Goal: Task Accomplishment & Management: Manage account settings

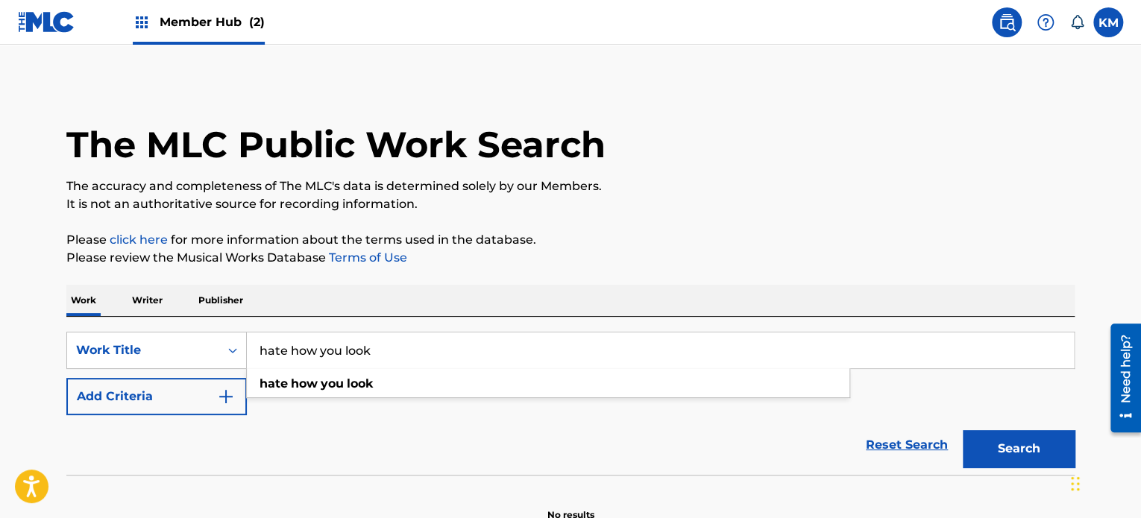
type input "hate how you look"
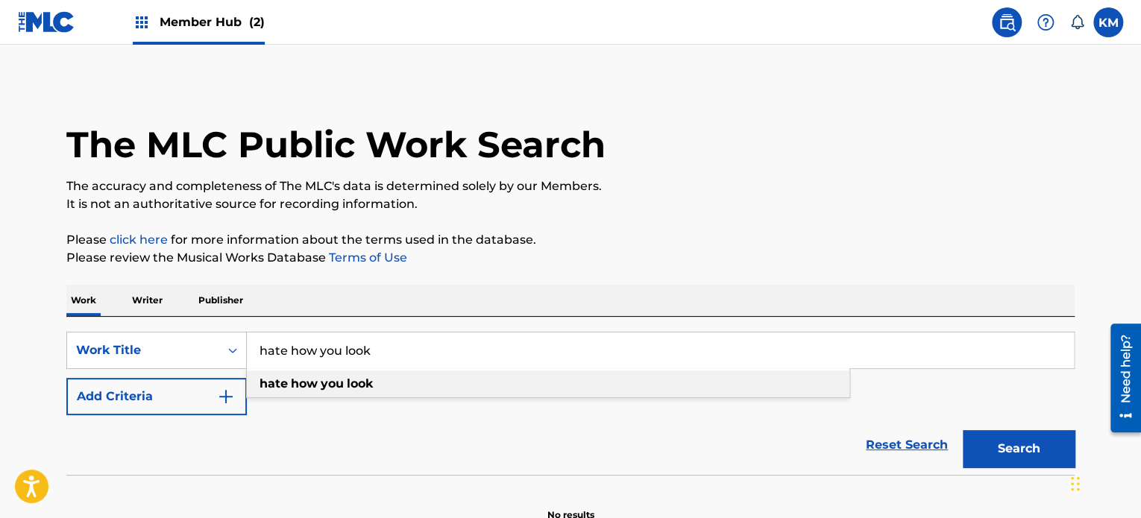
click at [351, 376] on div "hate how you look" at bounding box center [548, 384] width 603 height 27
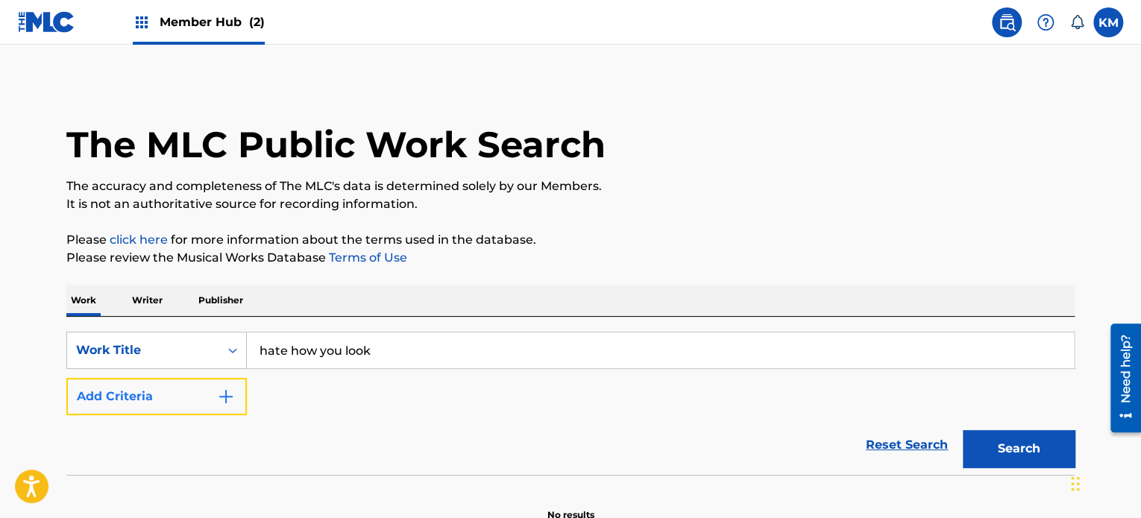
click at [221, 392] on img "Search Form" at bounding box center [226, 397] width 18 height 18
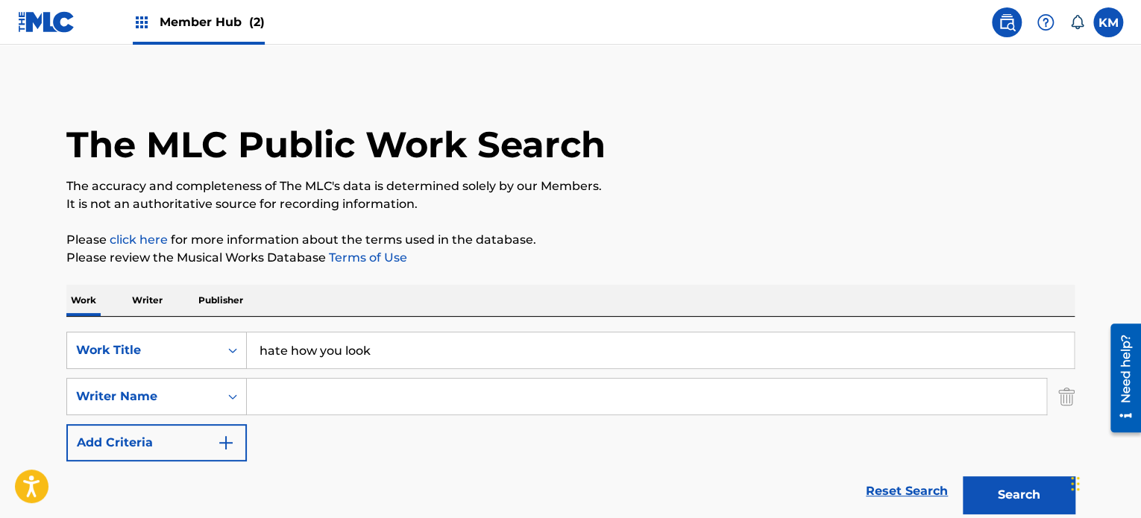
click at [325, 396] on input "Search Form" at bounding box center [647, 397] width 800 height 36
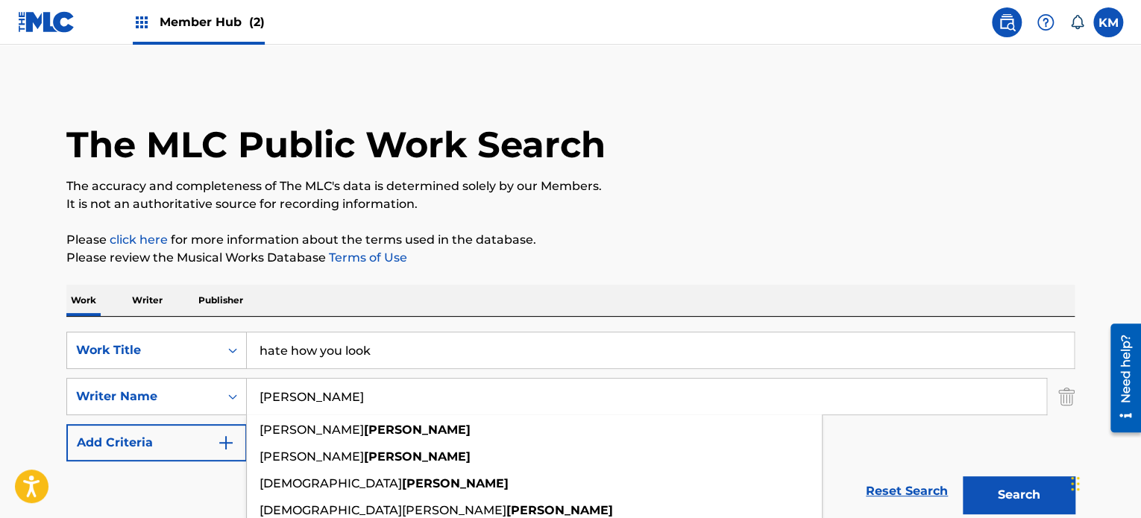
type input "[PERSON_NAME]"
click at [963, 477] on button "Search" at bounding box center [1019, 495] width 112 height 37
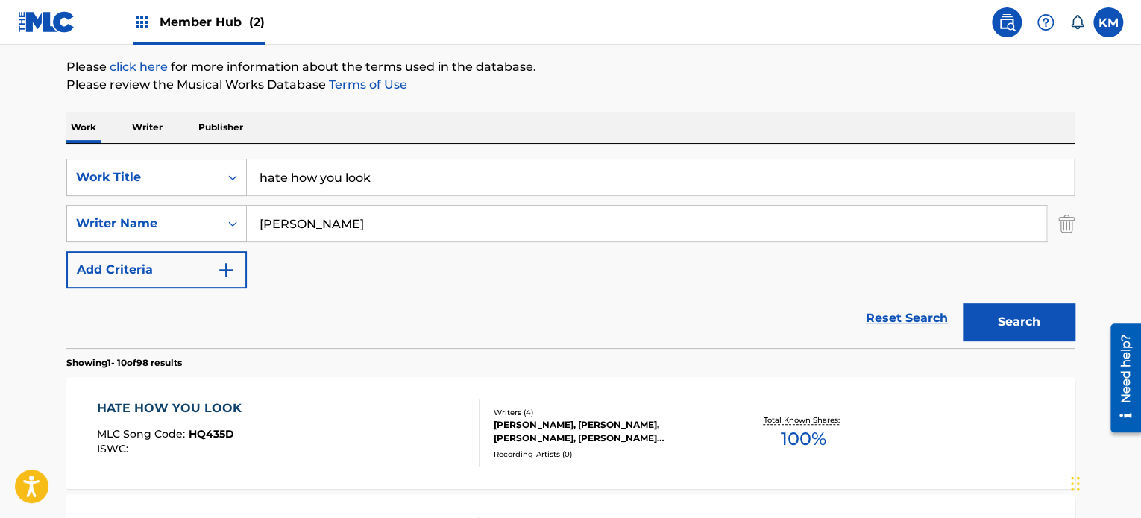
scroll to position [373, 0]
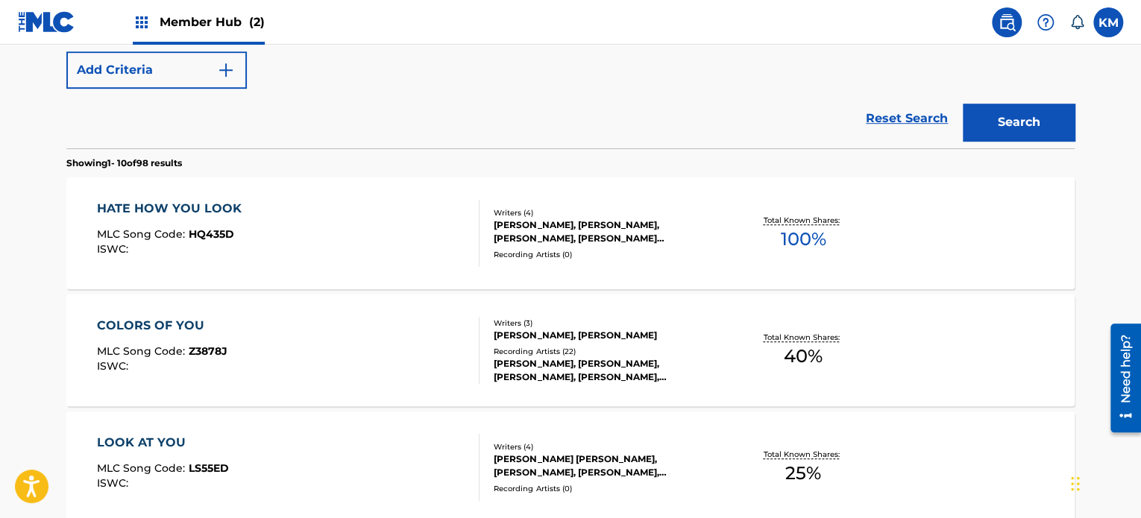
click at [566, 204] on div "HATE HOW YOU LOOK MLC Song Code : HQ435D ISWC : Writers ( 4 ) [PERSON_NAME], [P…" at bounding box center [570, 234] width 1009 height 112
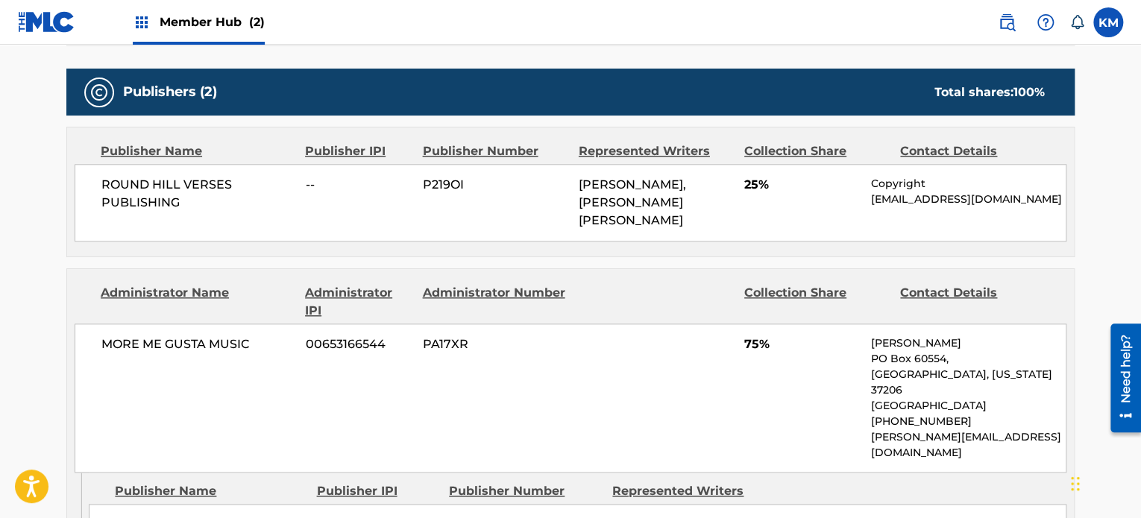
scroll to position [673, 0]
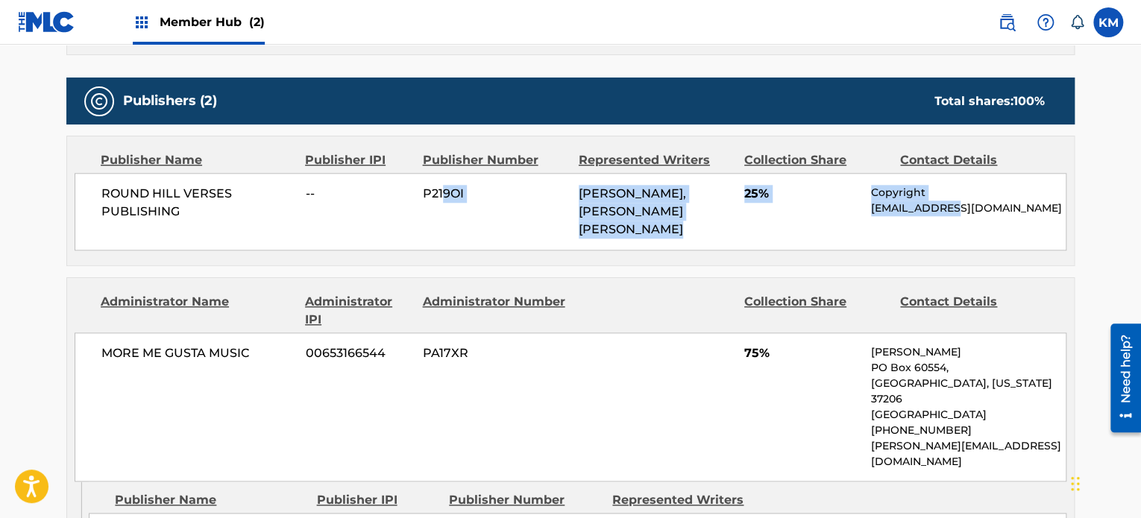
drag, startPoint x: 442, startPoint y: 206, endPoint x: 941, endPoint y: 213, distance: 498.4
click at [950, 210] on div "ROUND HILL VERSES PUBLISHING -- P219OI [PERSON_NAME], [PERSON_NAME] [PERSON_NAM…" at bounding box center [571, 212] width 992 height 78
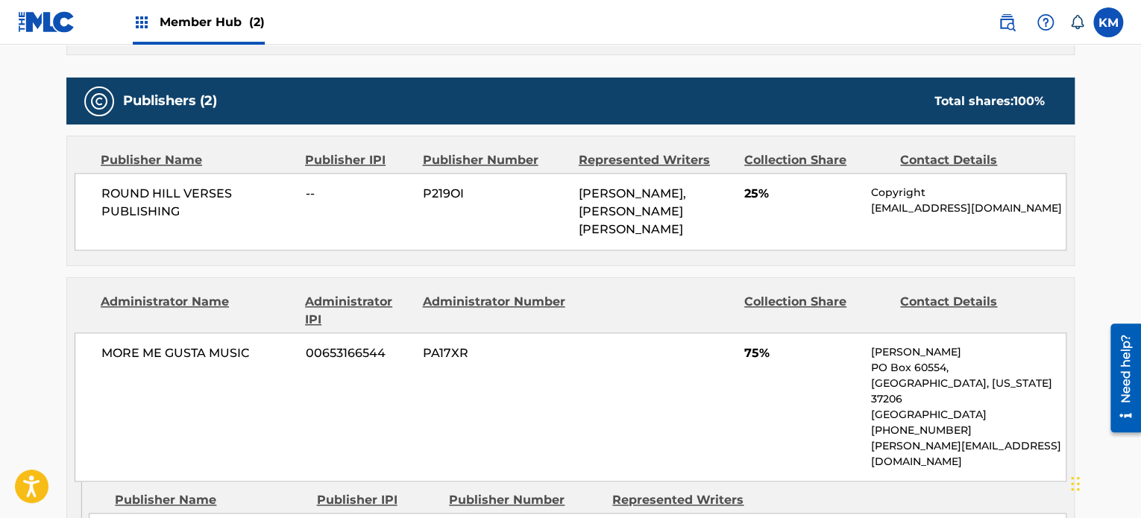
click at [680, 283] on div "Administrator Name Administrator IPI Administrator Number Collection Share Cont…" at bounding box center [570, 380] width 1007 height 204
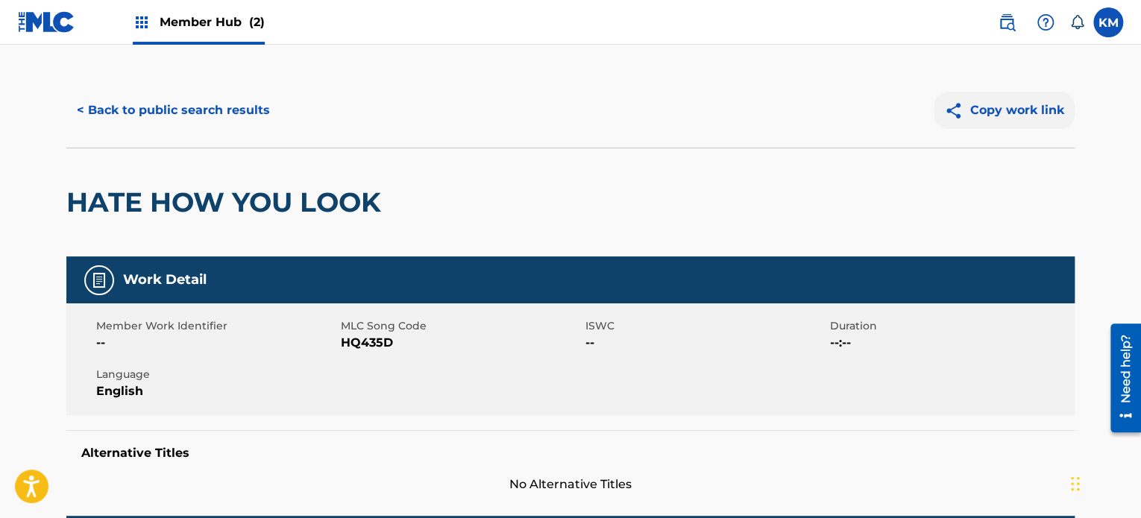
scroll to position [0, 0]
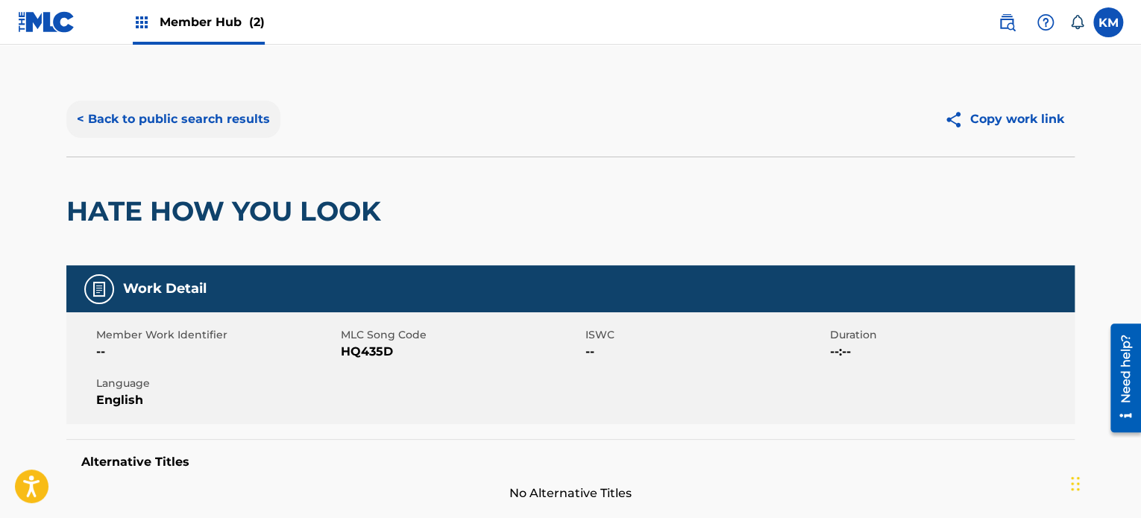
click at [245, 123] on button "< Back to public search results" at bounding box center [173, 119] width 214 height 37
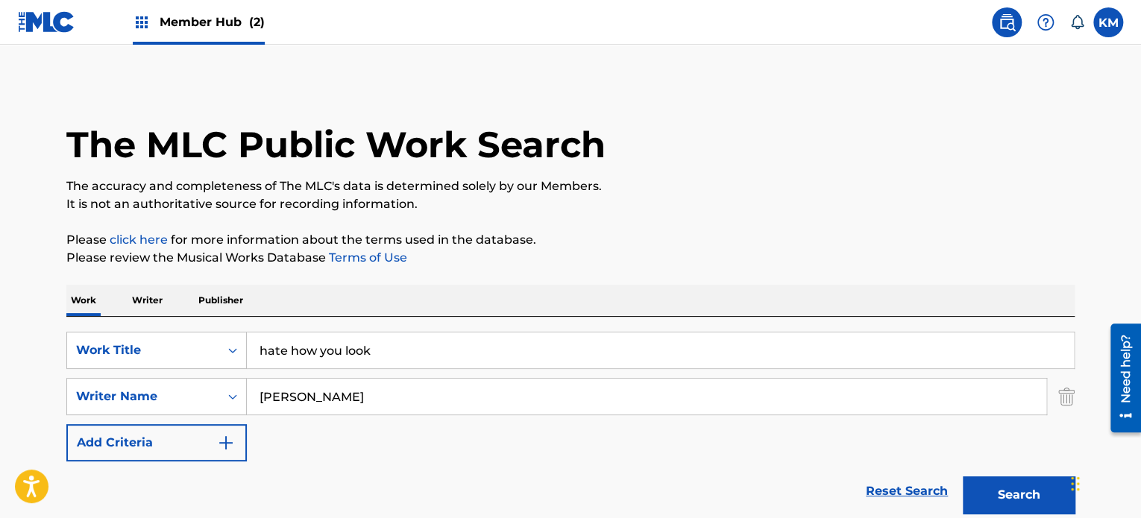
click at [223, 28] on span "Member Hub (2)" at bounding box center [212, 21] width 105 height 17
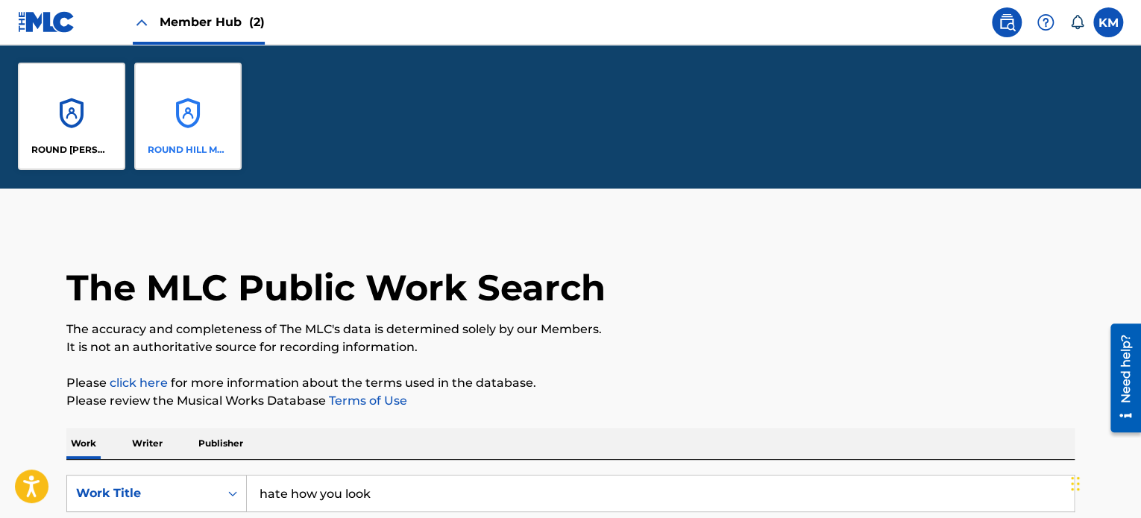
click at [172, 128] on div "ROUND HILL MUSIC" at bounding box center [187, 116] width 107 height 107
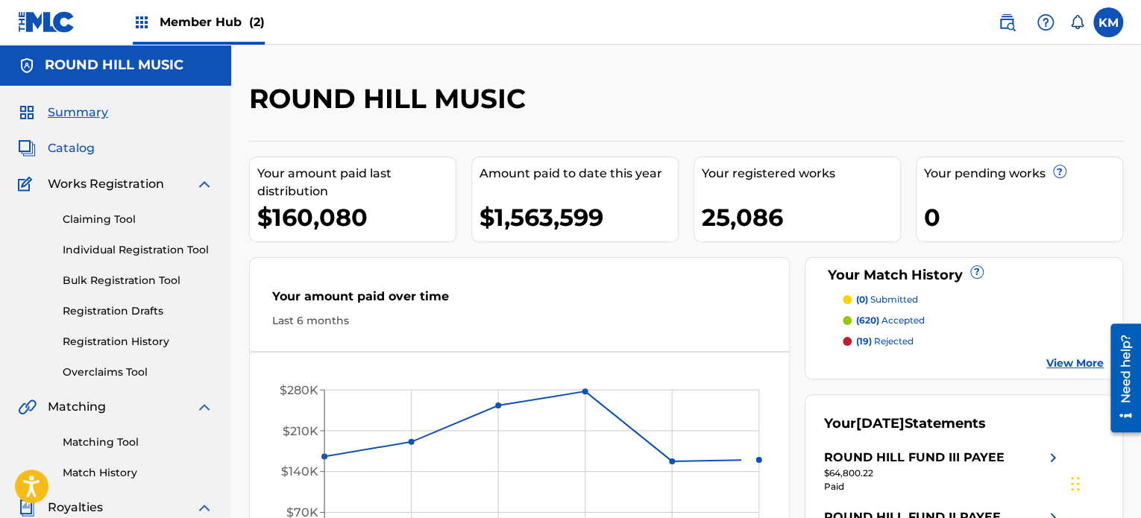
click at [81, 145] on span "Catalog" at bounding box center [71, 149] width 47 height 18
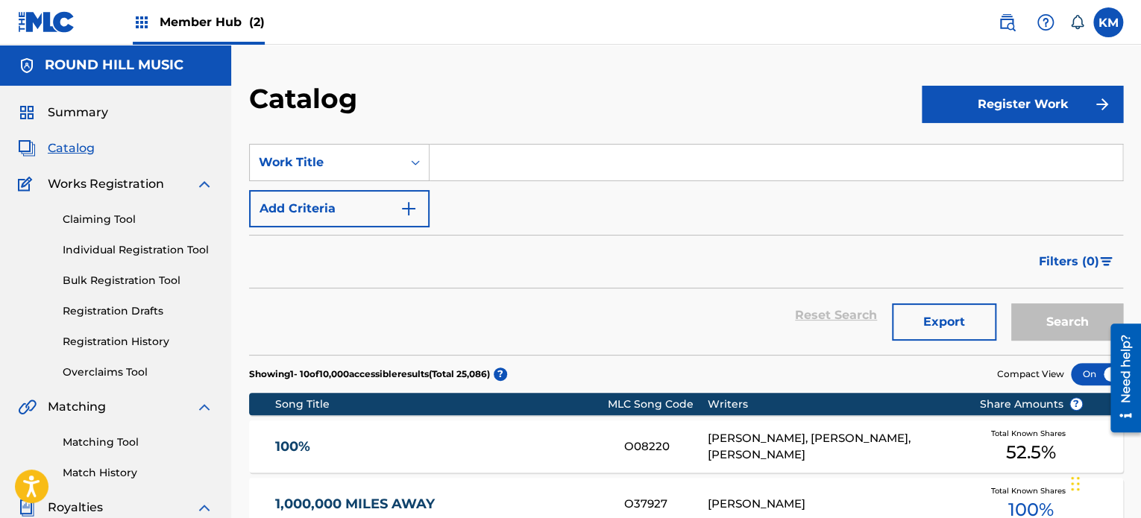
click at [480, 176] on input "Search Form" at bounding box center [776, 163] width 693 height 36
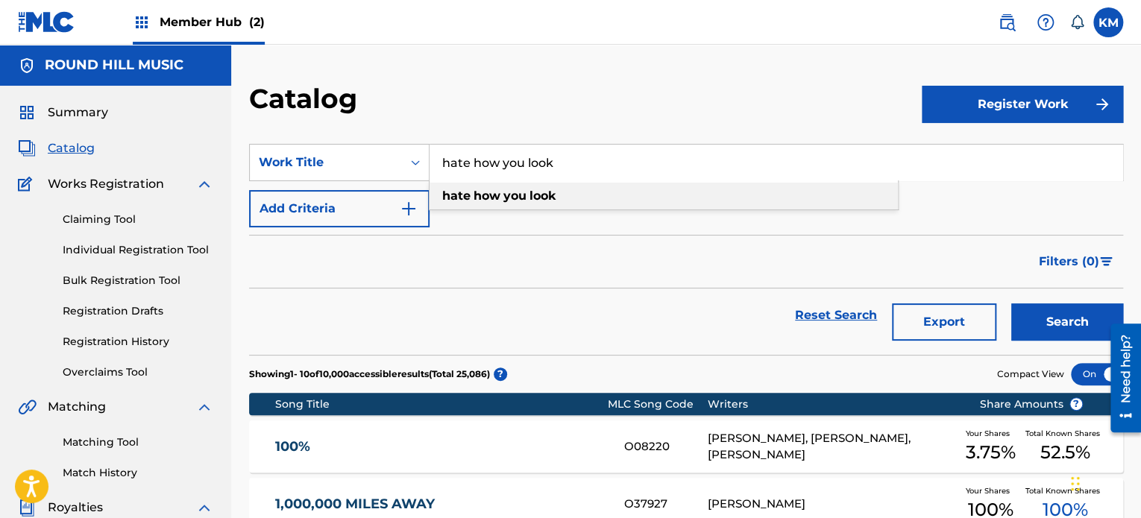
type input "hate how you look"
click at [479, 190] on strong "how" at bounding box center [487, 196] width 27 height 14
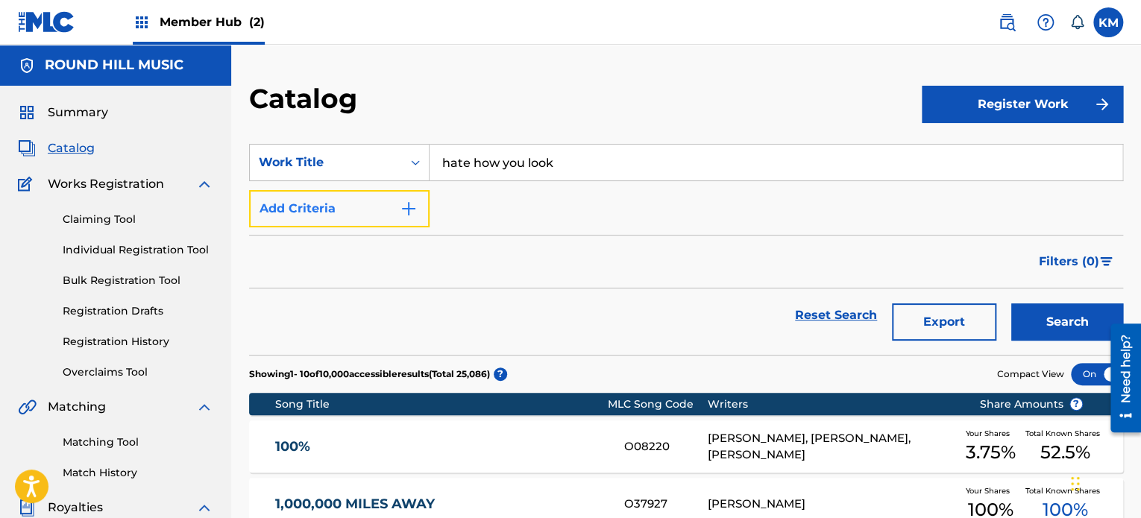
click at [387, 217] on button "Add Criteria" at bounding box center [339, 208] width 181 height 37
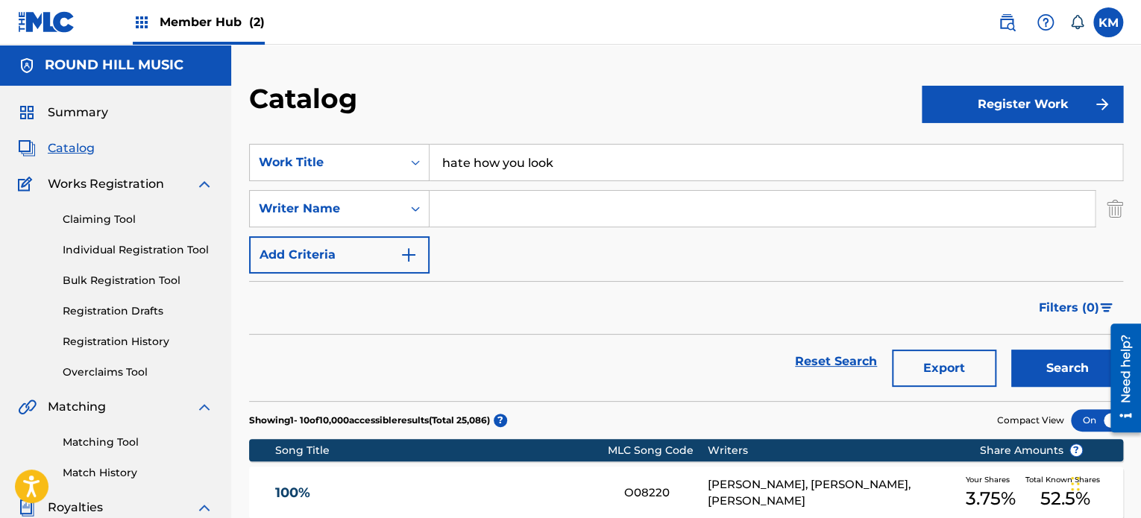
click at [494, 197] on input "Search Form" at bounding box center [762, 209] width 665 height 36
type input "[PERSON_NAME]"
click at [1012, 350] on button "Search" at bounding box center [1068, 368] width 112 height 37
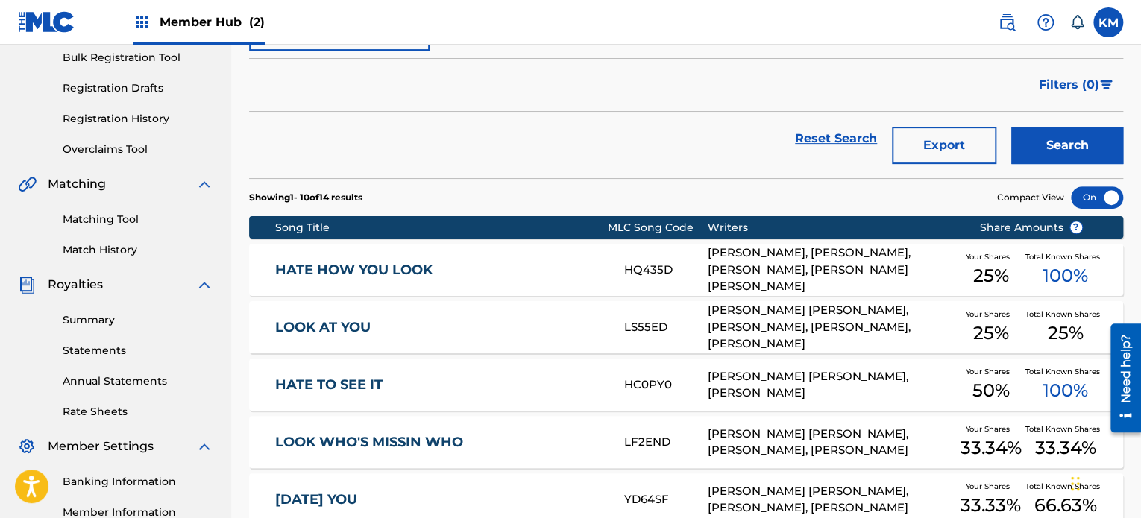
scroll to position [224, 0]
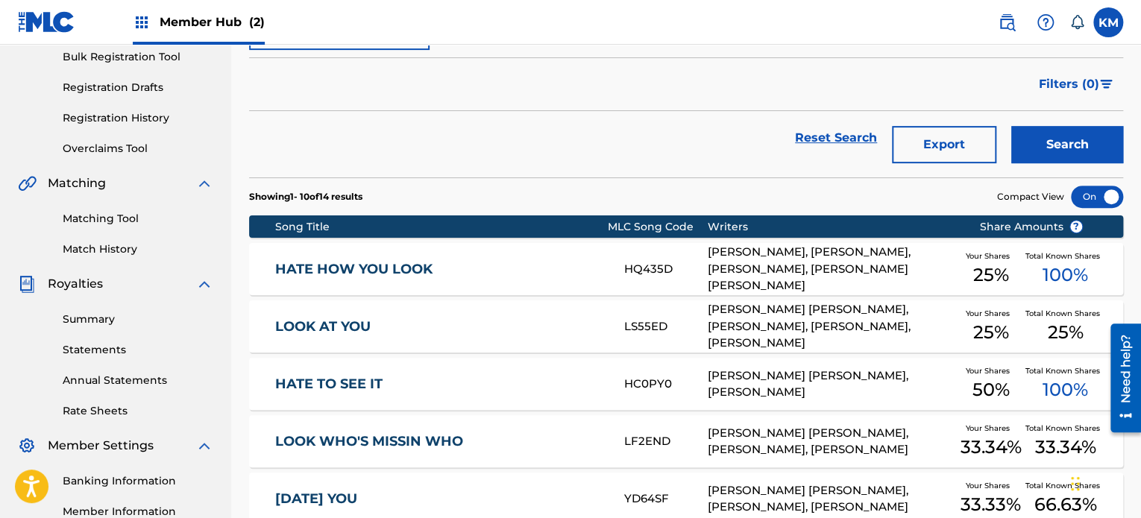
click at [689, 262] on div "HQ435D" at bounding box center [665, 269] width 83 height 17
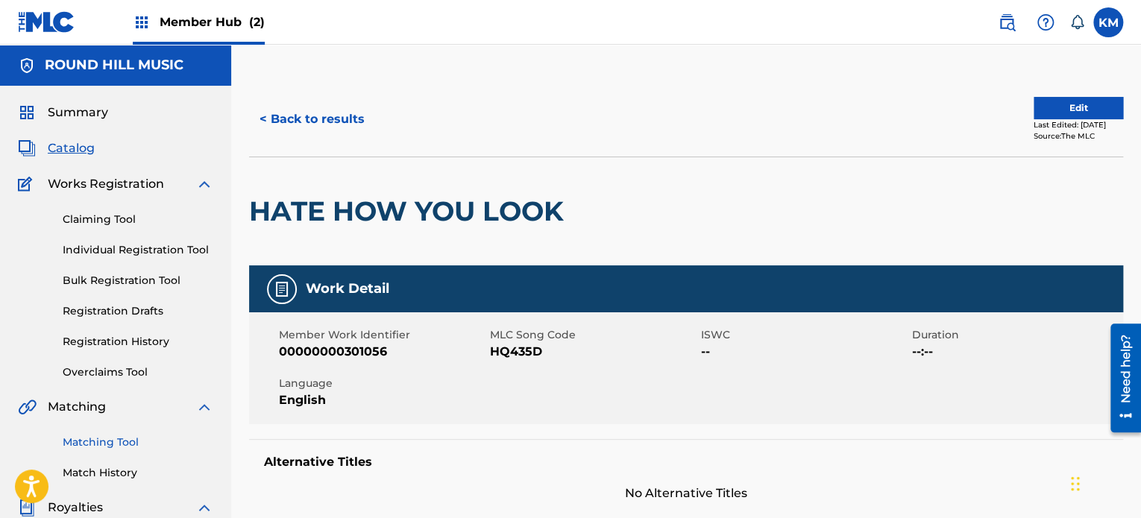
click at [107, 441] on link "Matching Tool" at bounding box center [138, 443] width 151 height 16
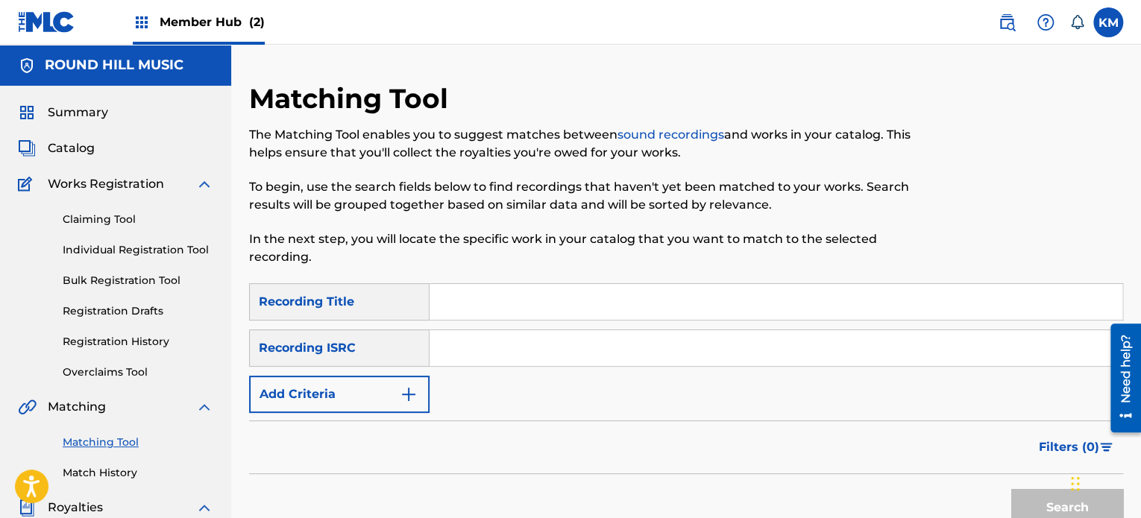
click at [515, 298] on input "Search Form" at bounding box center [776, 302] width 693 height 36
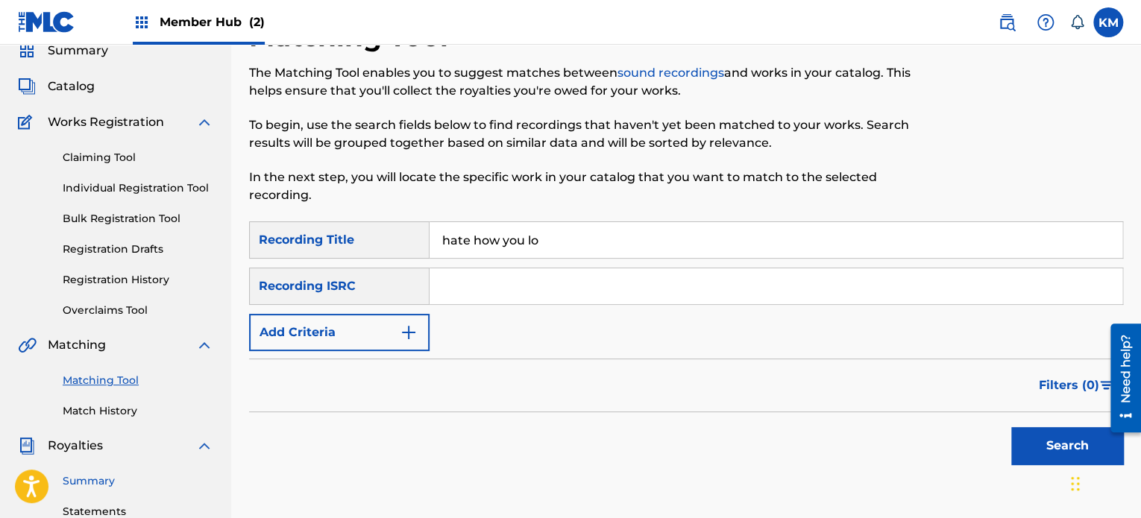
scroll to position [149, 0]
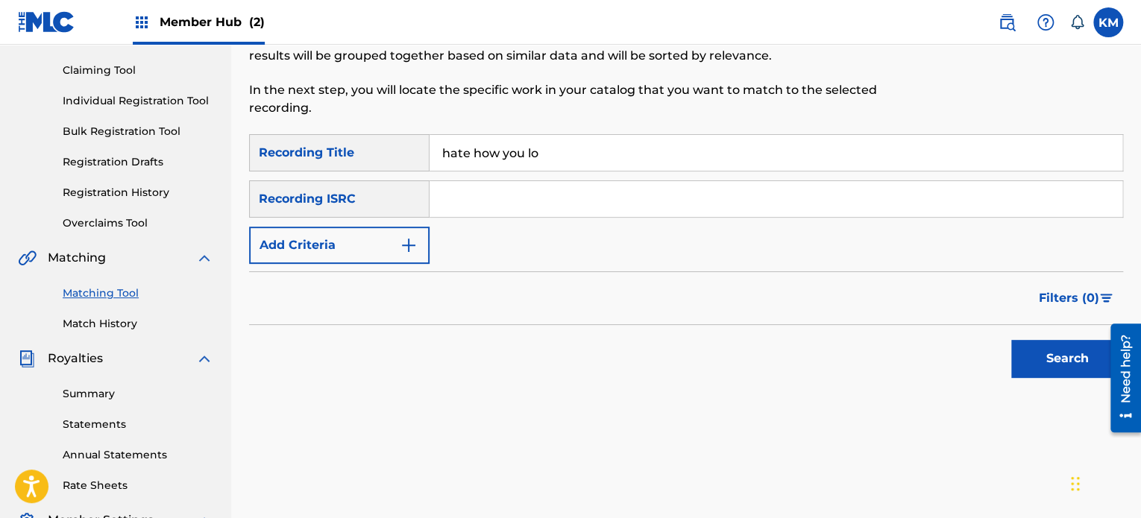
type input "hate how you lo"
click at [122, 286] on link "Matching Tool" at bounding box center [138, 294] width 151 height 16
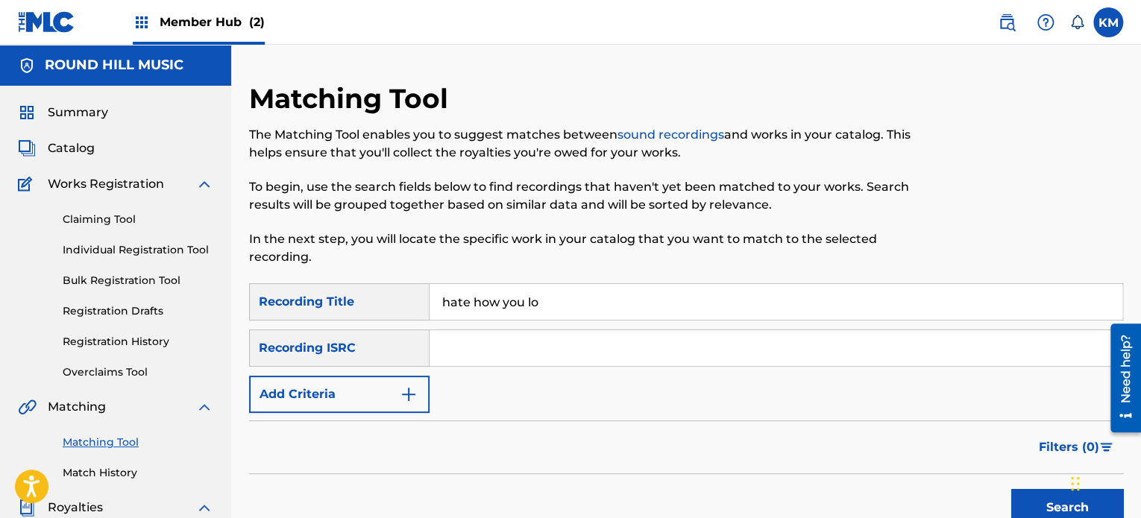
click at [507, 357] on input "Search Form" at bounding box center [776, 348] width 693 height 36
paste input "CAUM72500061"
type input "CAUM72500061"
click at [1012, 489] on button "Search" at bounding box center [1068, 507] width 112 height 37
drag, startPoint x: 596, startPoint y: 300, endPoint x: 347, endPoint y: 301, distance: 249.2
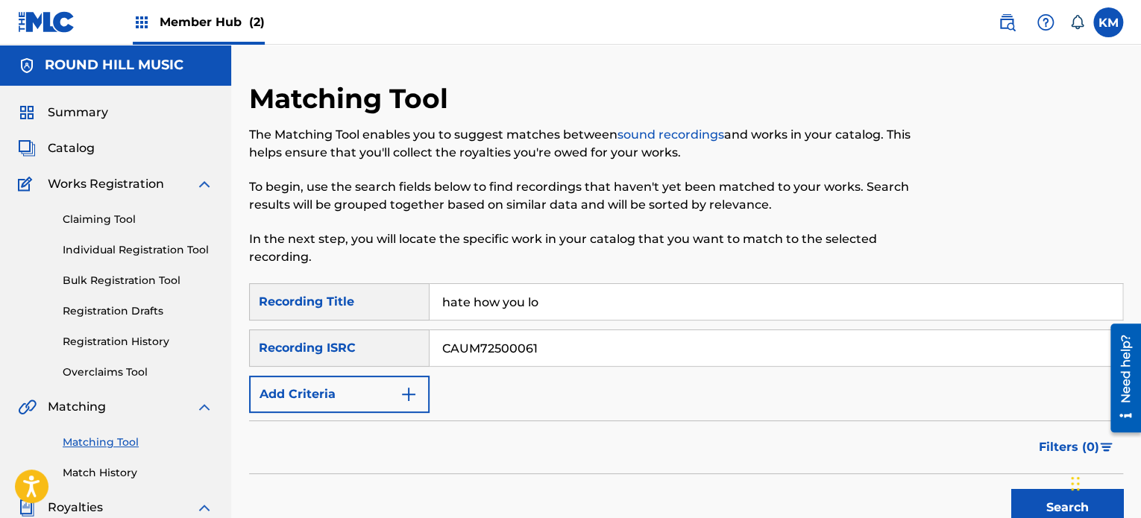
click at [347, 301] on div "SearchWithCriteria03bd2596-258e-4e9a-88a0-e608feaeb851 Recording Title hate how…" at bounding box center [686, 301] width 874 height 37
click at [1012, 489] on button "Search" at bounding box center [1068, 507] width 112 height 37
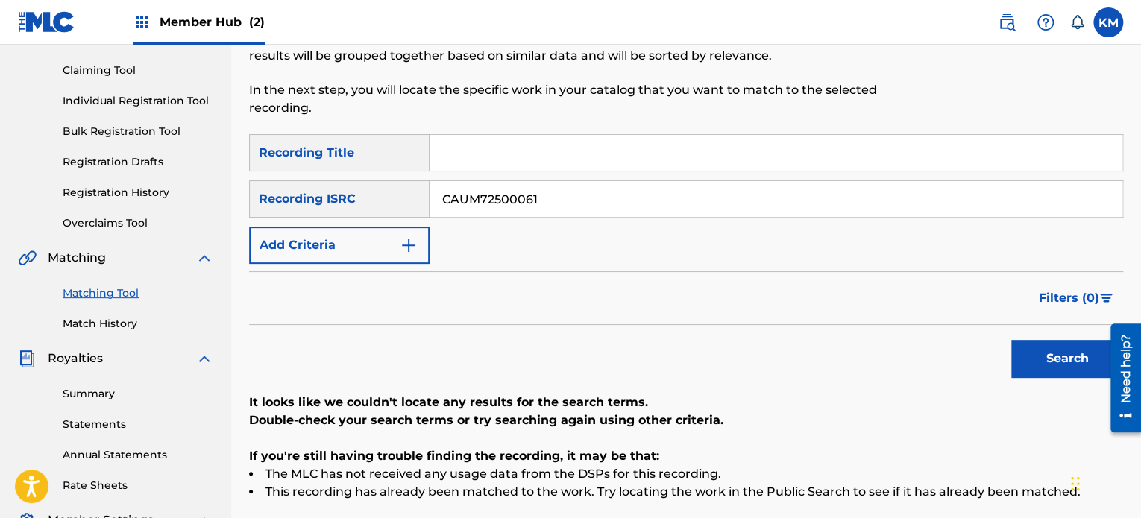
click at [841, 381] on div "Search" at bounding box center [686, 355] width 874 height 60
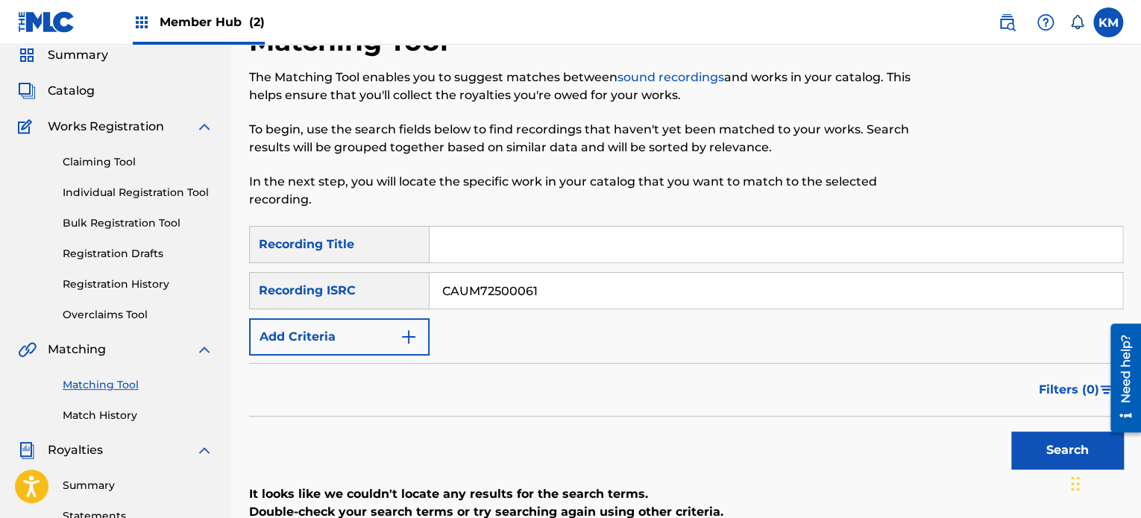
scroll to position [0, 0]
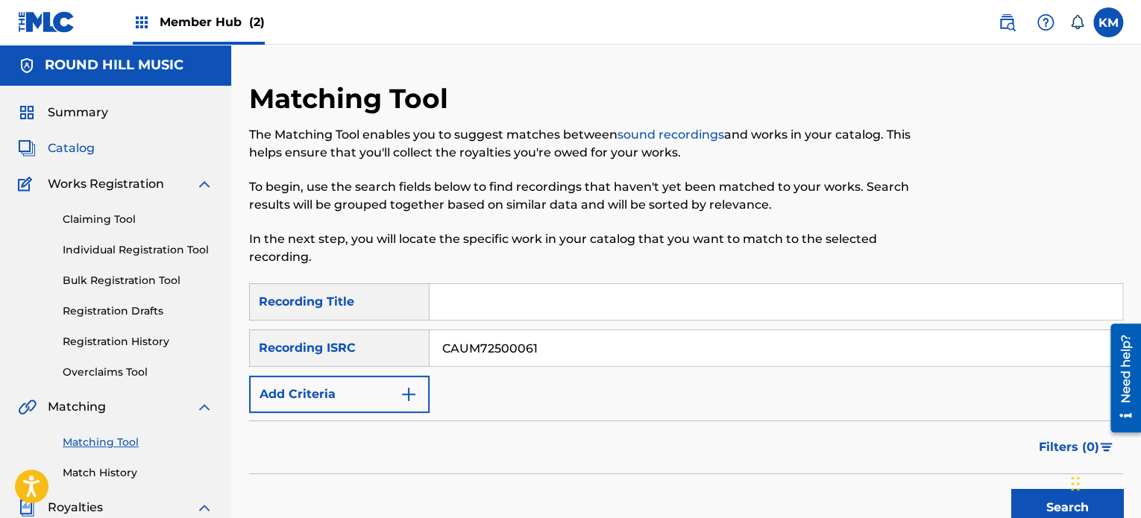
click at [78, 148] on span "Catalog" at bounding box center [71, 149] width 47 height 18
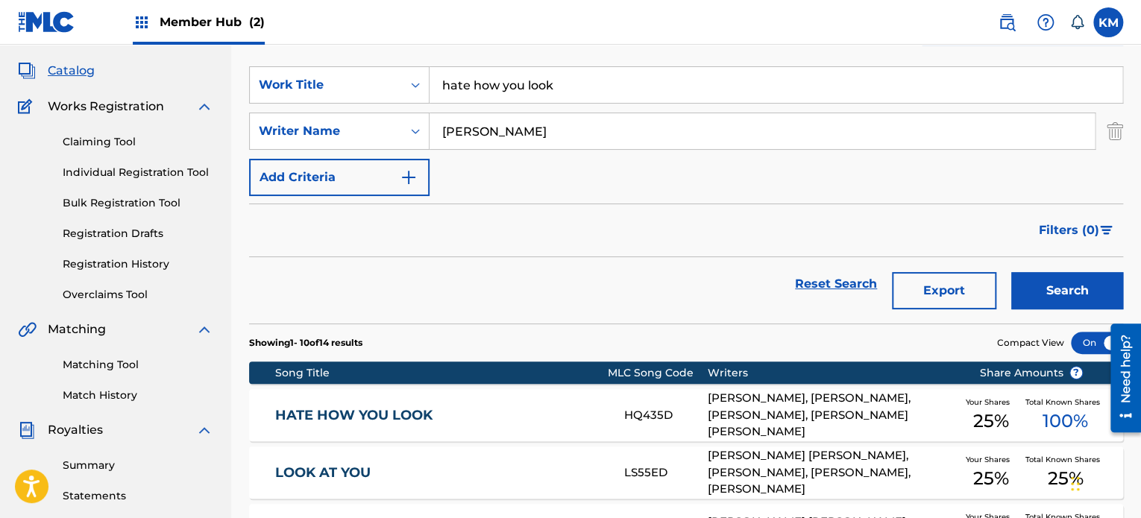
scroll to position [149, 0]
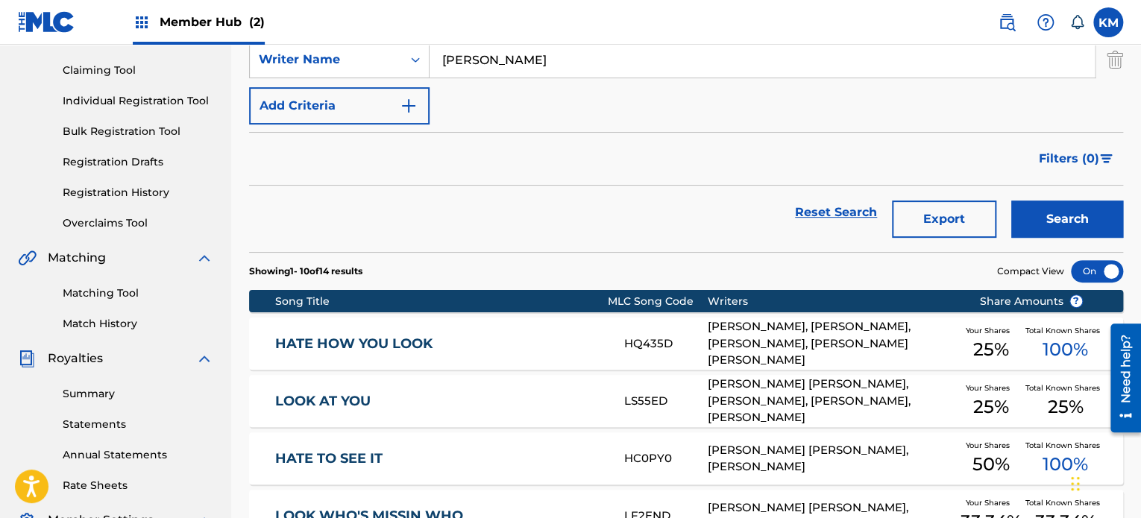
click at [722, 330] on div "[PERSON_NAME], [PERSON_NAME], [PERSON_NAME], [PERSON_NAME] [PERSON_NAME]" at bounding box center [832, 344] width 249 height 51
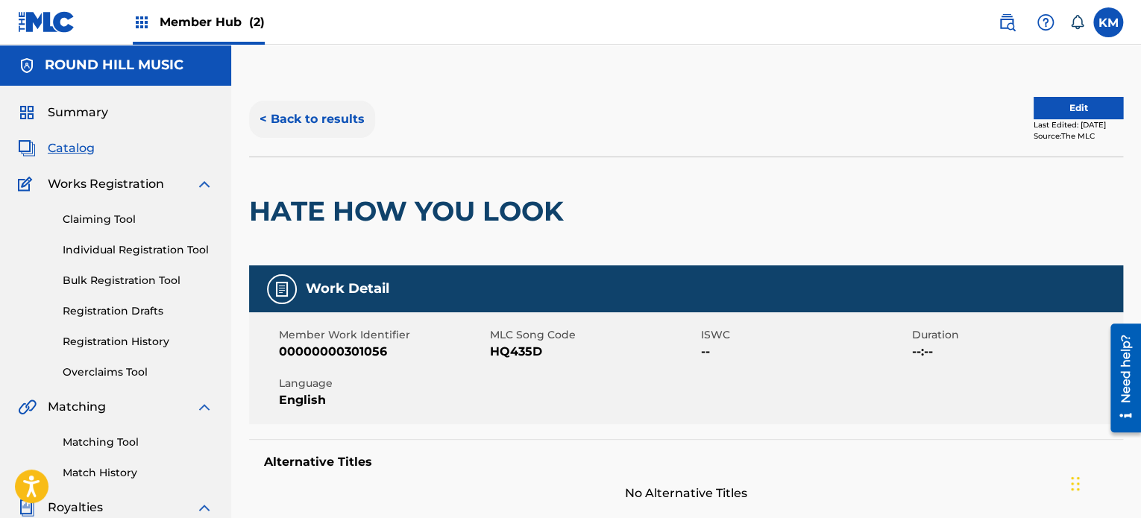
click at [301, 128] on button "< Back to results" at bounding box center [312, 119] width 126 height 37
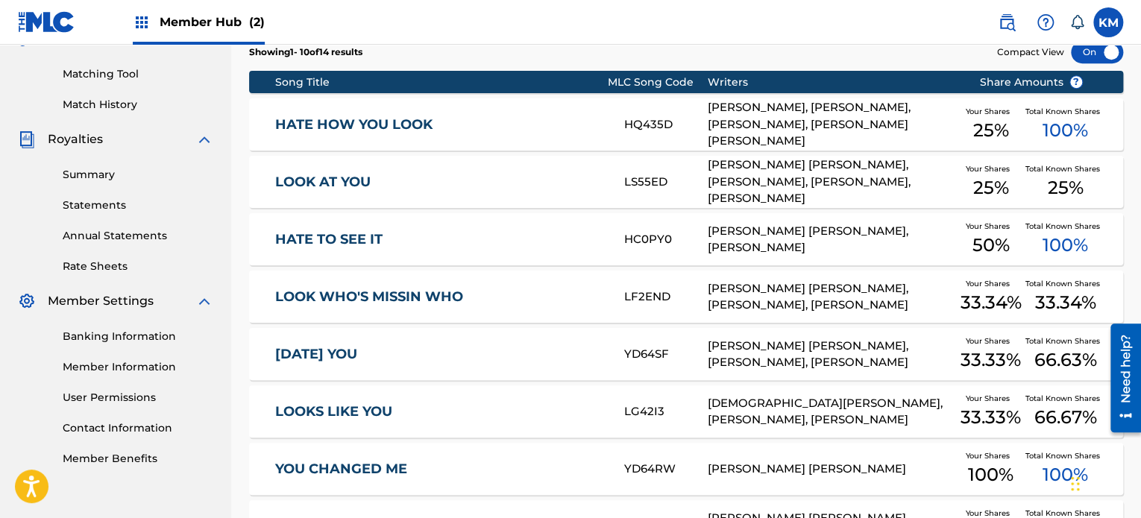
scroll to position [224, 0]
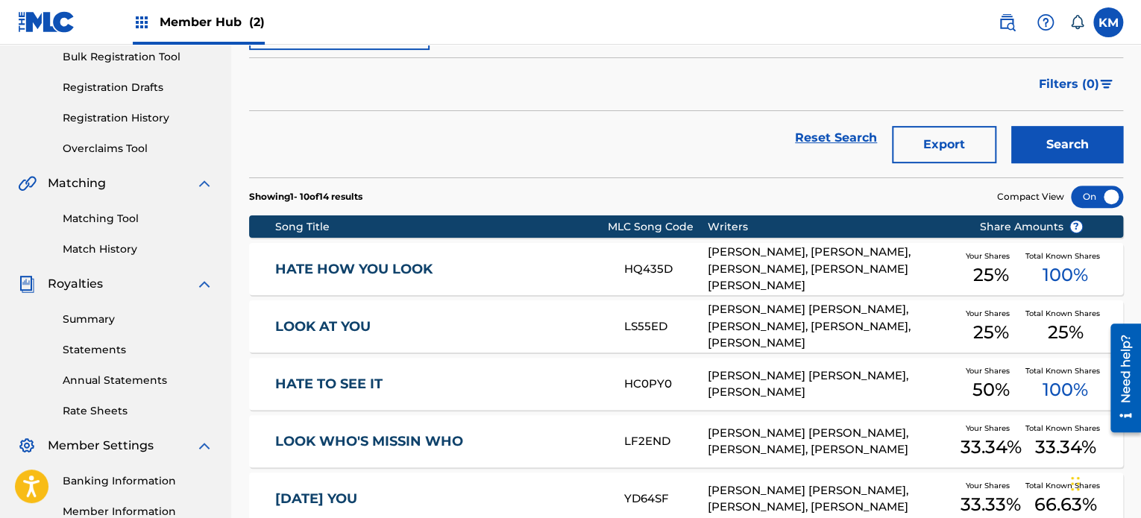
click at [759, 267] on div "[PERSON_NAME], [PERSON_NAME], [PERSON_NAME], [PERSON_NAME] [PERSON_NAME]" at bounding box center [832, 269] width 249 height 51
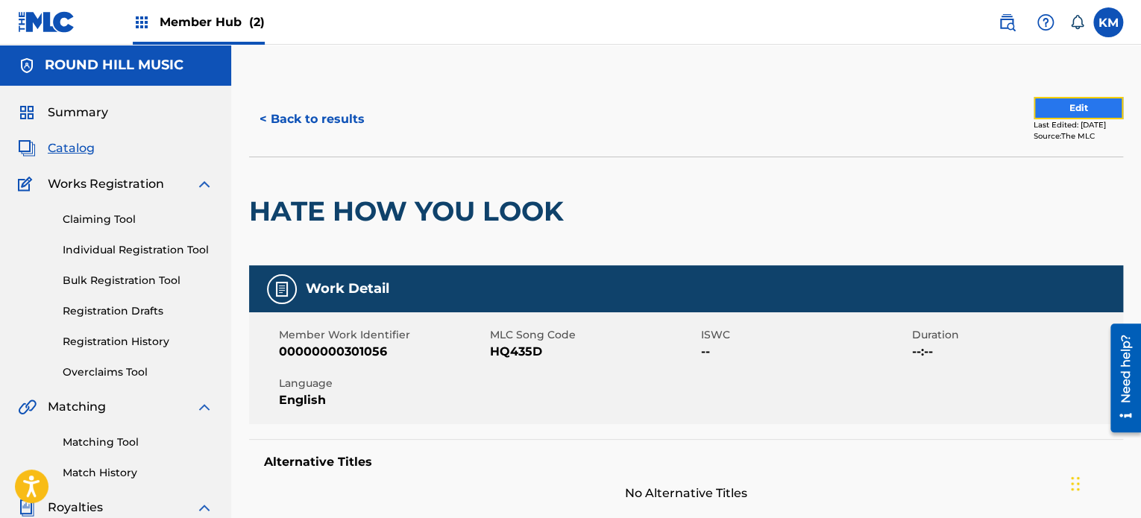
click at [1081, 98] on button "Edit" at bounding box center [1079, 108] width 90 height 22
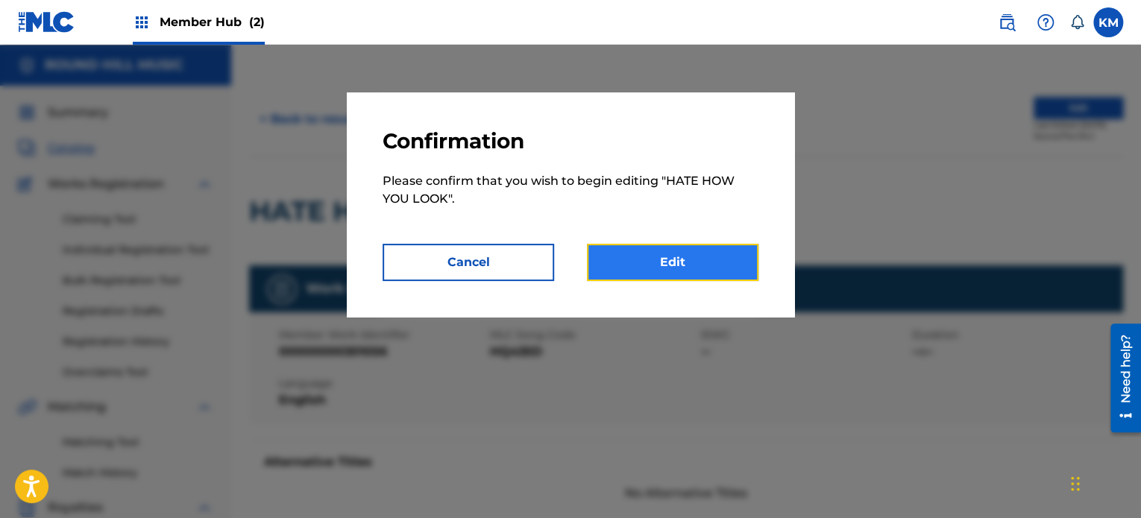
click at [715, 269] on link "Edit" at bounding box center [673, 262] width 172 height 37
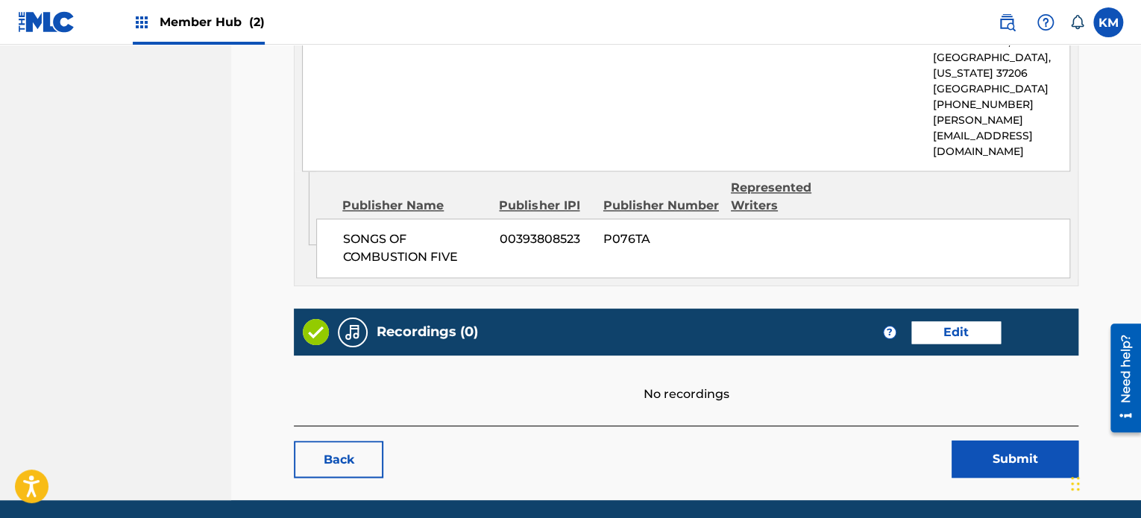
scroll to position [1000, 0]
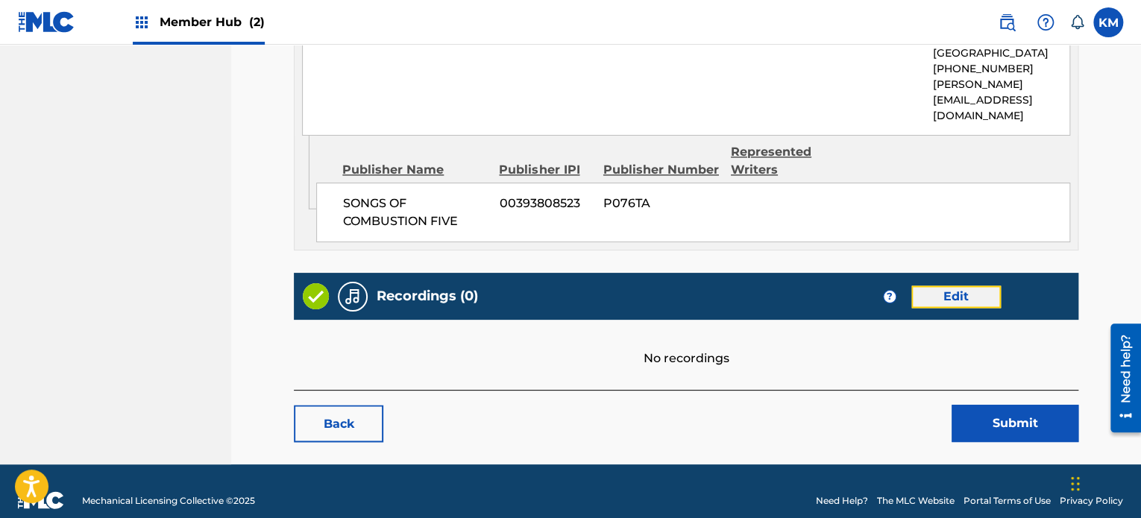
click at [979, 286] on link "Edit" at bounding box center [957, 297] width 90 height 22
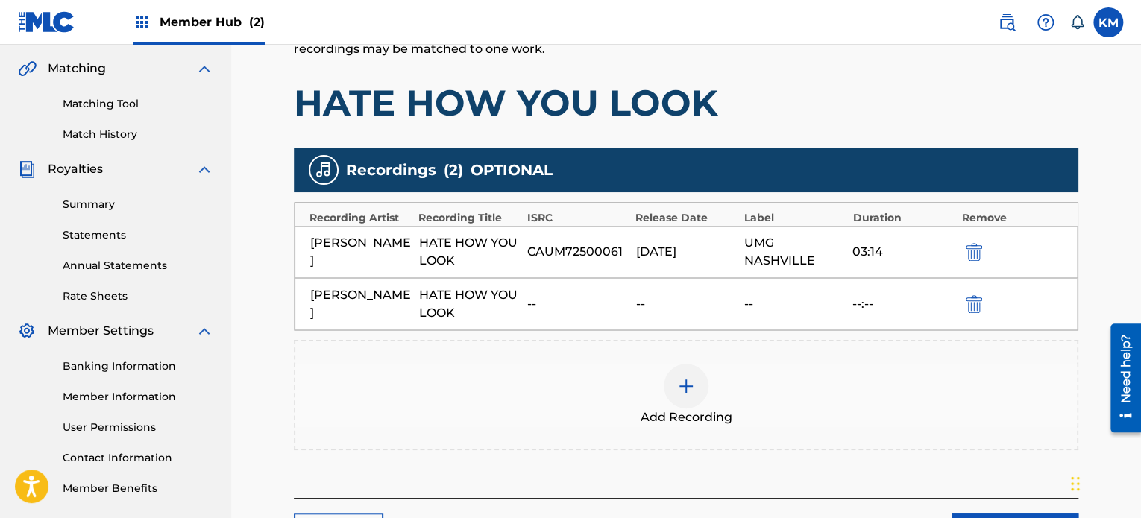
scroll to position [463, 0]
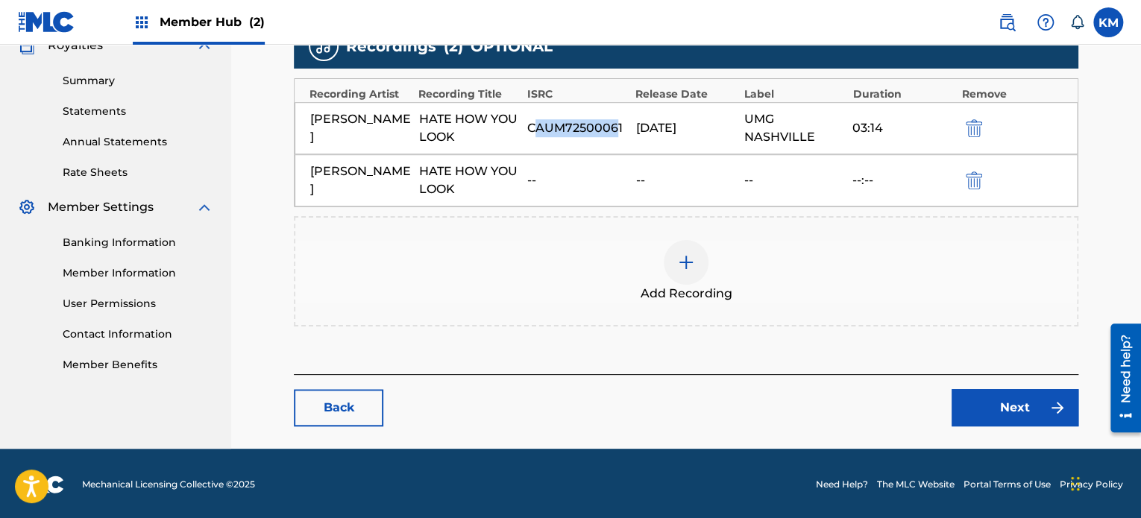
drag, startPoint x: 536, startPoint y: 129, endPoint x: 687, endPoint y: 125, distance: 150.8
click at [621, 128] on div "CAUM72500061" at bounding box center [577, 128] width 101 height 18
click at [687, 125] on div "[DATE]" at bounding box center [686, 128] width 101 height 18
drag, startPoint x: 786, startPoint y: 139, endPoint x: 671, endPoint y: 127, distance: 115.5
click at [671, 127] on div "[PERSON_NAME] HATE HOW YOU LOOK CAUM72500061 [DATE] UMG [GEOGRAPHIC_DATA] 03:14" at bounding box center [686, 128] width 783 height 52
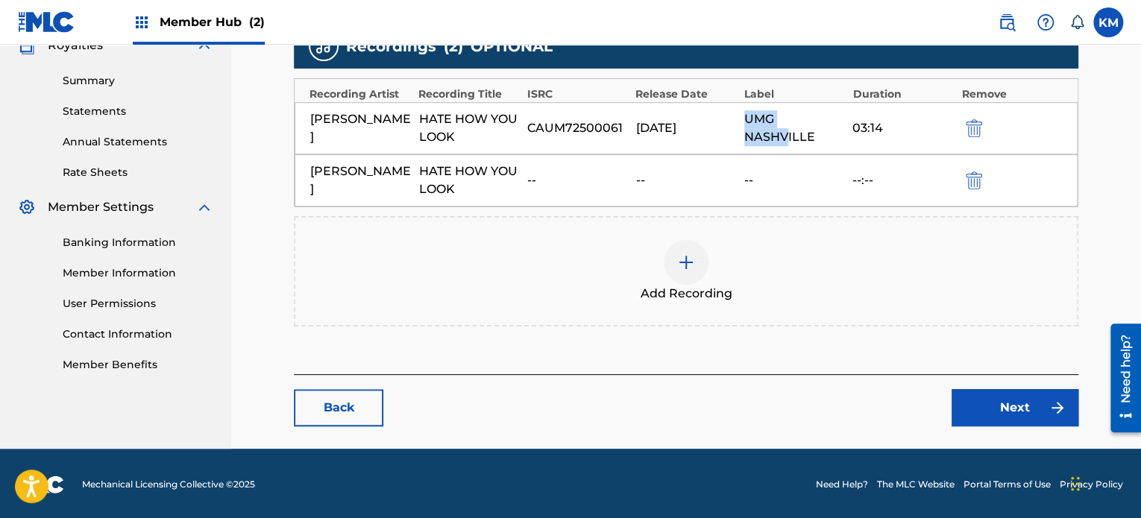
click at [785, 142] on div "UMG NASHVILLE" at bounding box center [795, 128] width 101 height 36
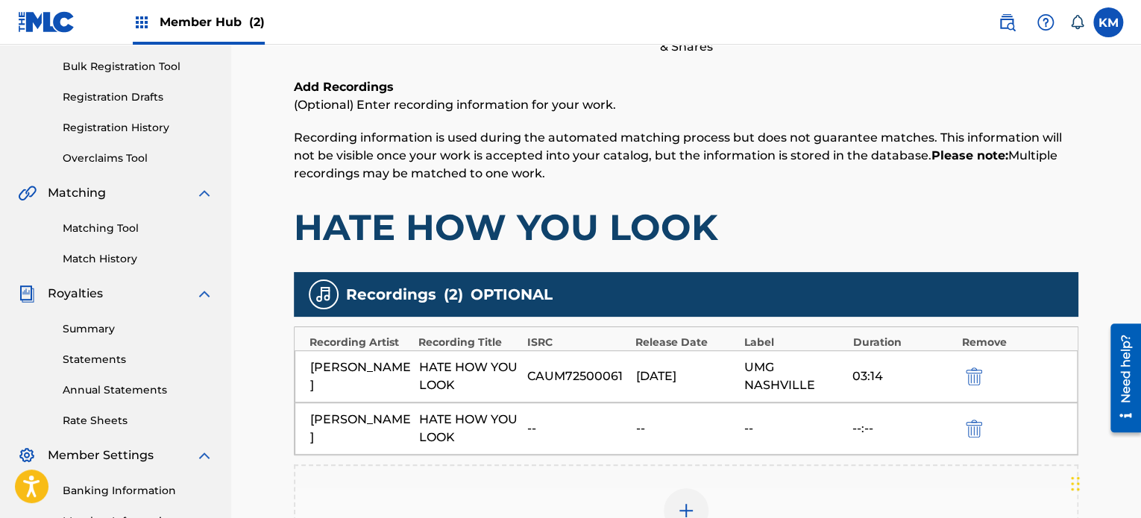
scroll to position [239, 0]
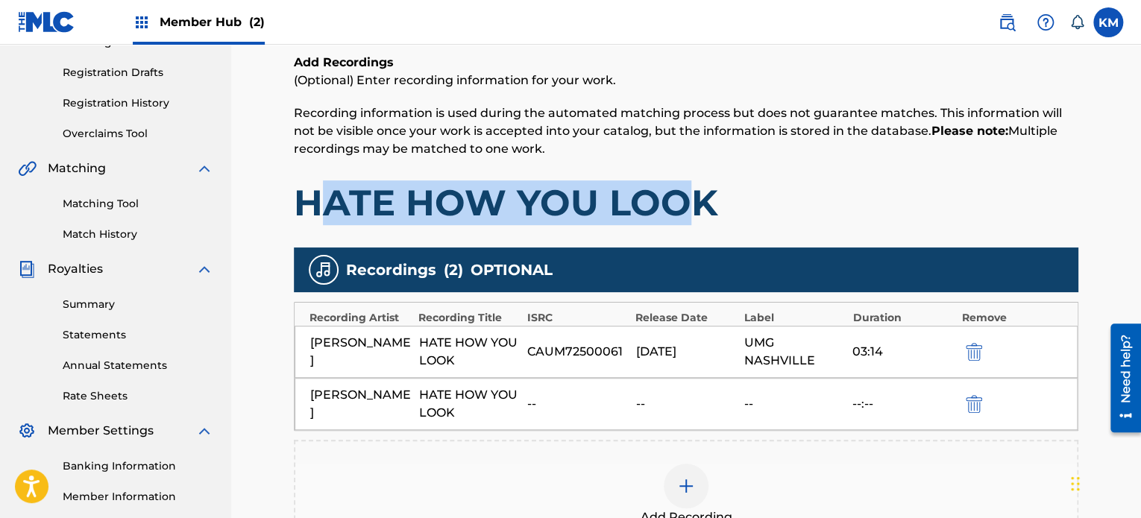
drag, startPoint x: 368, startPoint y: 209, endPoint x: 799, endPoint y: 211, distance: 431.2
click at [683, 210] on h1 "HATE HOW YOU LOOK" at bounding box center [686, 203] width 785 height 45
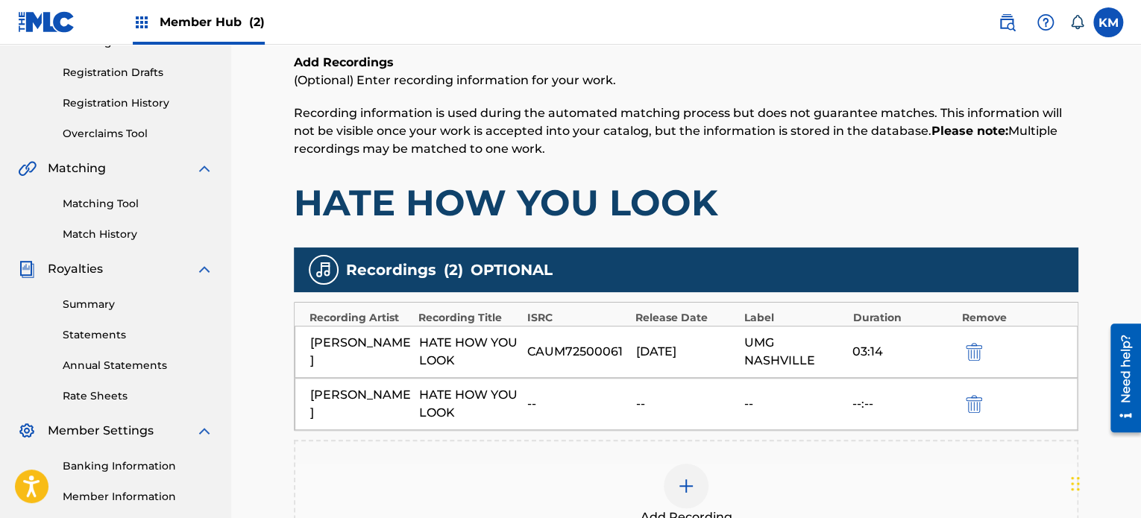
click at [832, 211] on h1 "HATE HOW YOU LOOK" at bounding box center [686, 203] width 785 height 45
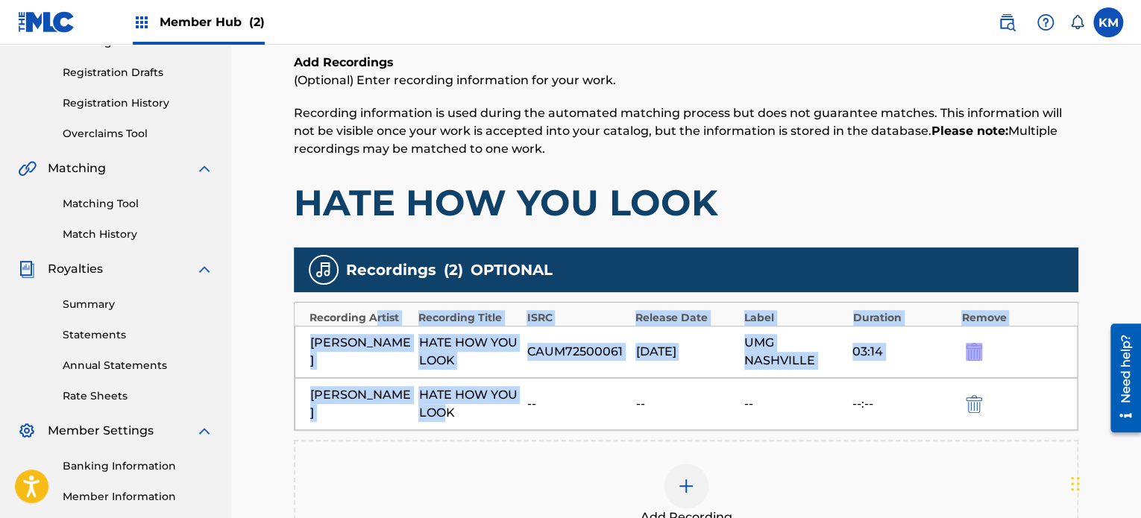
drag, startPoint x: 445, startPoint y: 417, endPoint x: 373, endPoint y: 294, distance: 142.8
click at [373, 294] on div "Recordings ( 2 ) OPTIONAL Recording Artist Recording Title ISRC Release Date La…" at bounding box center [686, 399] width 785 height 303
click at [536, 362] on div "[PERSON_NAME] HATE HOW YOU LOOK CAUM72500061 [DATE] UMG [GEOGRAPHIC_DATA] 03:14" at bounding box center [686, 352] width 783 height 52
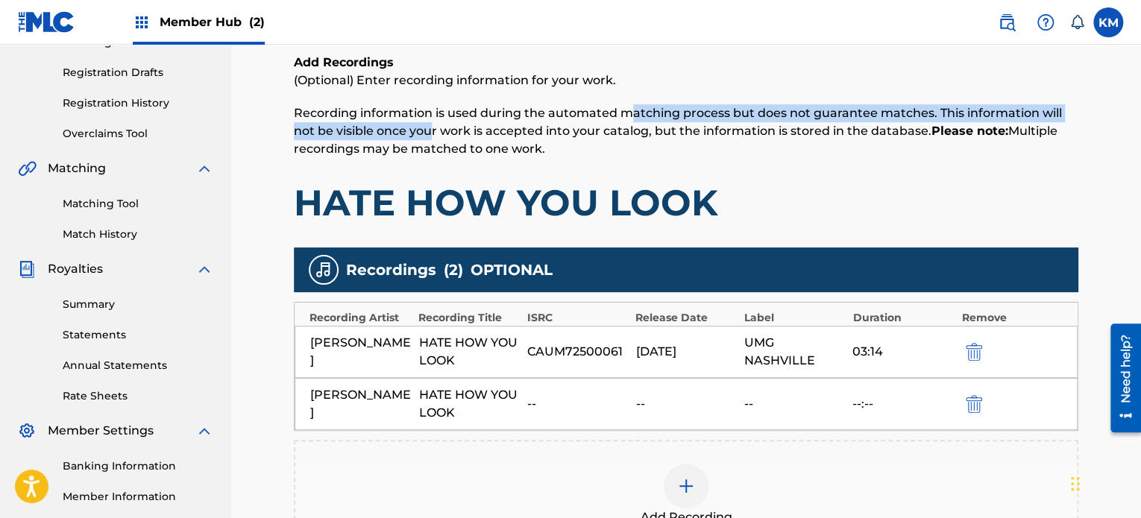
drag, startPoint x: 429, startPoint y: 128, endPoint x: 630, endPoint y: 119, distance: 200.8
click at [630, 119] on span "Recording information is used during the automated matching process but does no…" at bounding box center [678, 131] width 768 height 50
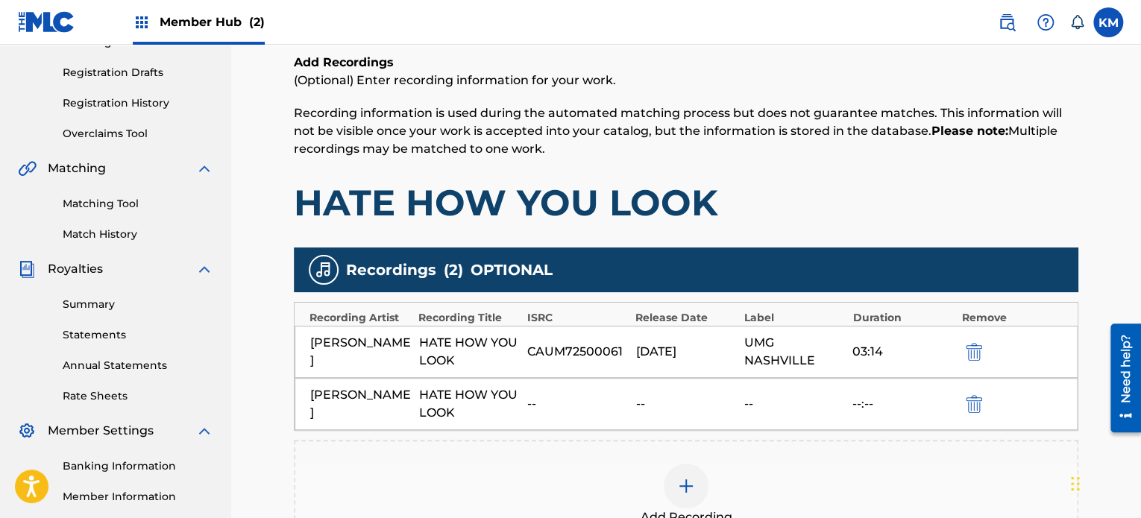
click at [541, 128] on span "Recording information is used during the automated matching process but does no…" at bounding box center [678, 131] width 768 height 50
drag, startPoint x: 555, startPoint y: 147, endPoint x: 312, endPoint y: 105, distance: 246.8
click at [309, 107] on p "Recording information is used during the automated matching process but does no…" at bounding box center [686, 131] width 785 height 54
click at [561, 117] on span "Recording information is used during the automated matching process but does no…" at bounding box center [678, 131] width 768 height 50
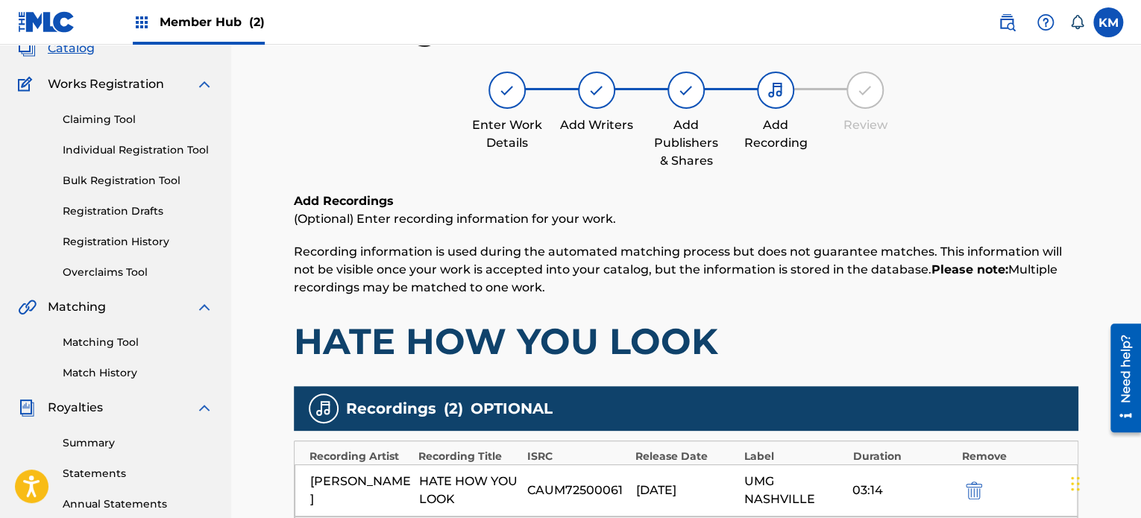
scroll to position [0, 0]
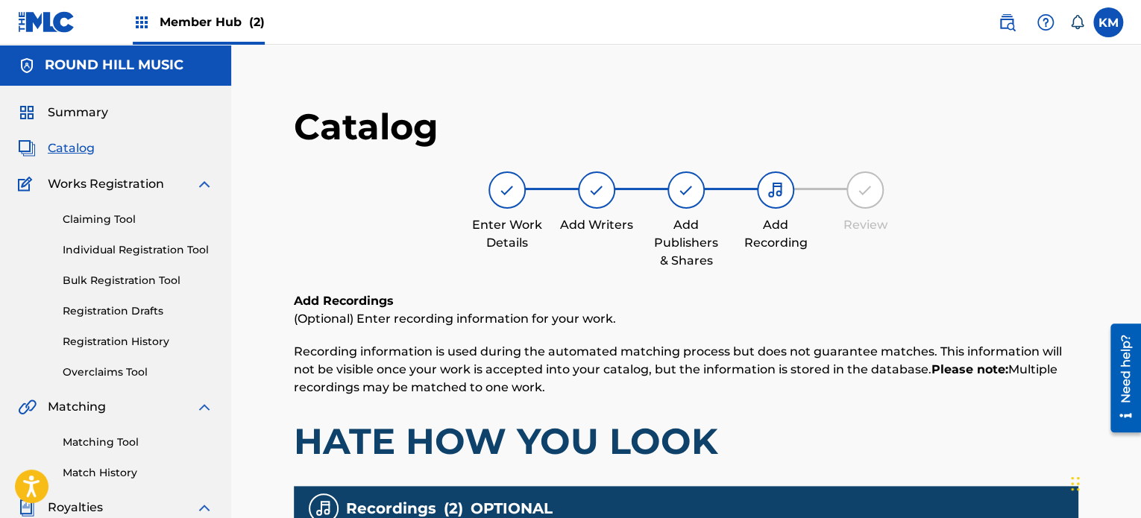
click at [209, 24] on span "Member Hub (2)" at bounding box center [212, 21] width 105 height 17
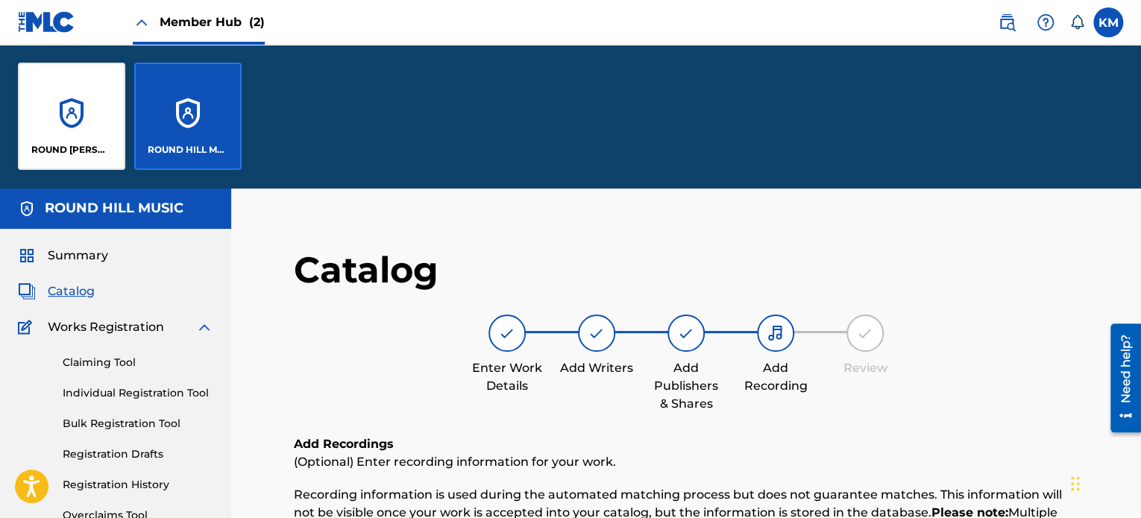
click at [81, 259] on span "Summary" at bounding box center [78, 256] width 60 height 18
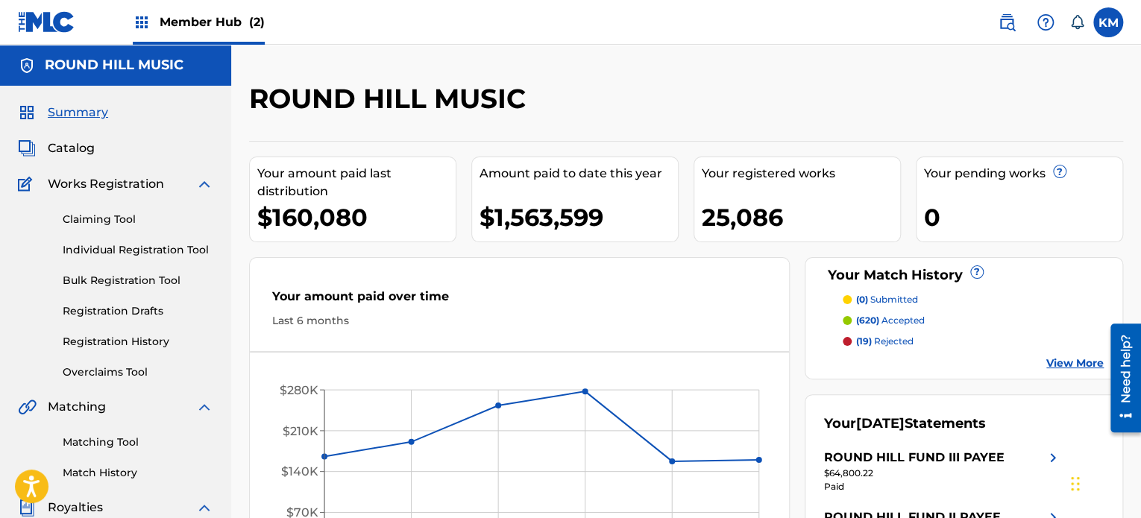
click at [167, 20] on span "Member Hub (2)" at bounding box center [212, 21] width 105 height 17
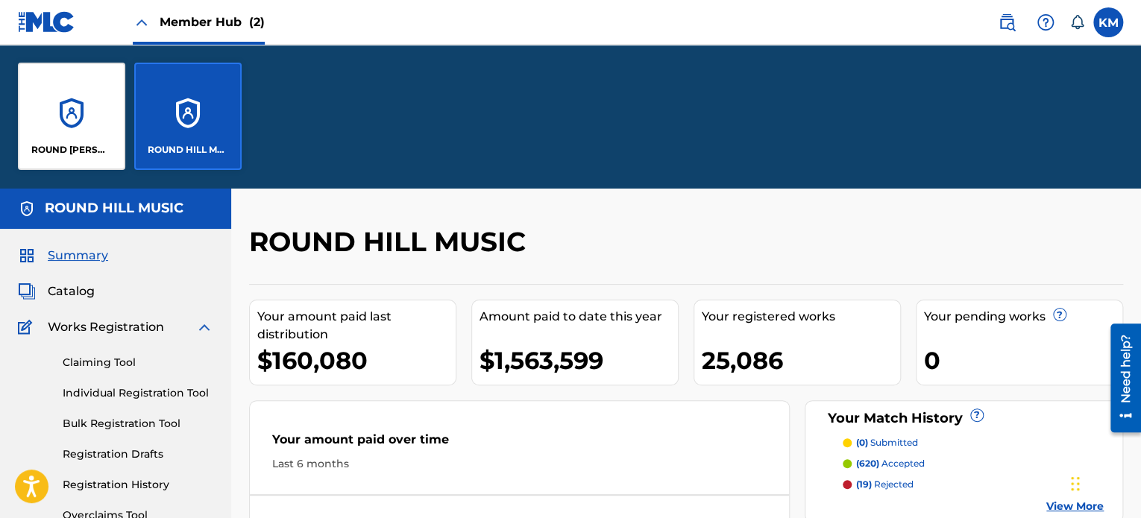
click at [190, 118] on div "ROUND HILL MUSIC" at bounding box center [187, 116] width 107 height 107
